Goal: Task Accomplishment & Management: Use online tool/utility

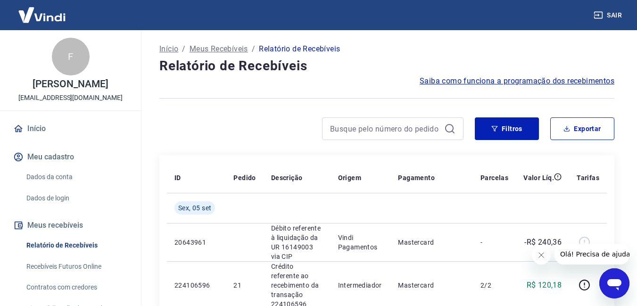
drag, startPoint x: 0, startPoint y: 0, endPoint x: 450, endPoint y: 48, distance: 452.2
click at [361, 25] on div "Sair" at bounding box center [318, 15] width 637 height 30
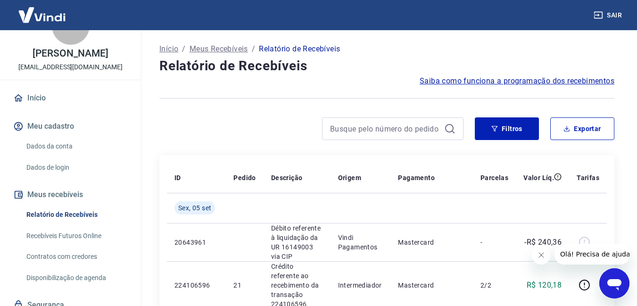
scroll to position [47, 0]
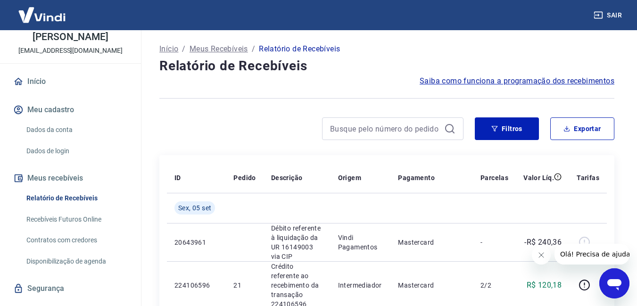
click at [71, 228] on link "Recebíveis Futuros Online" at bounding box center [76, 219] width 107 height 19
